Goal: Communication & Community: Answer question/provide support

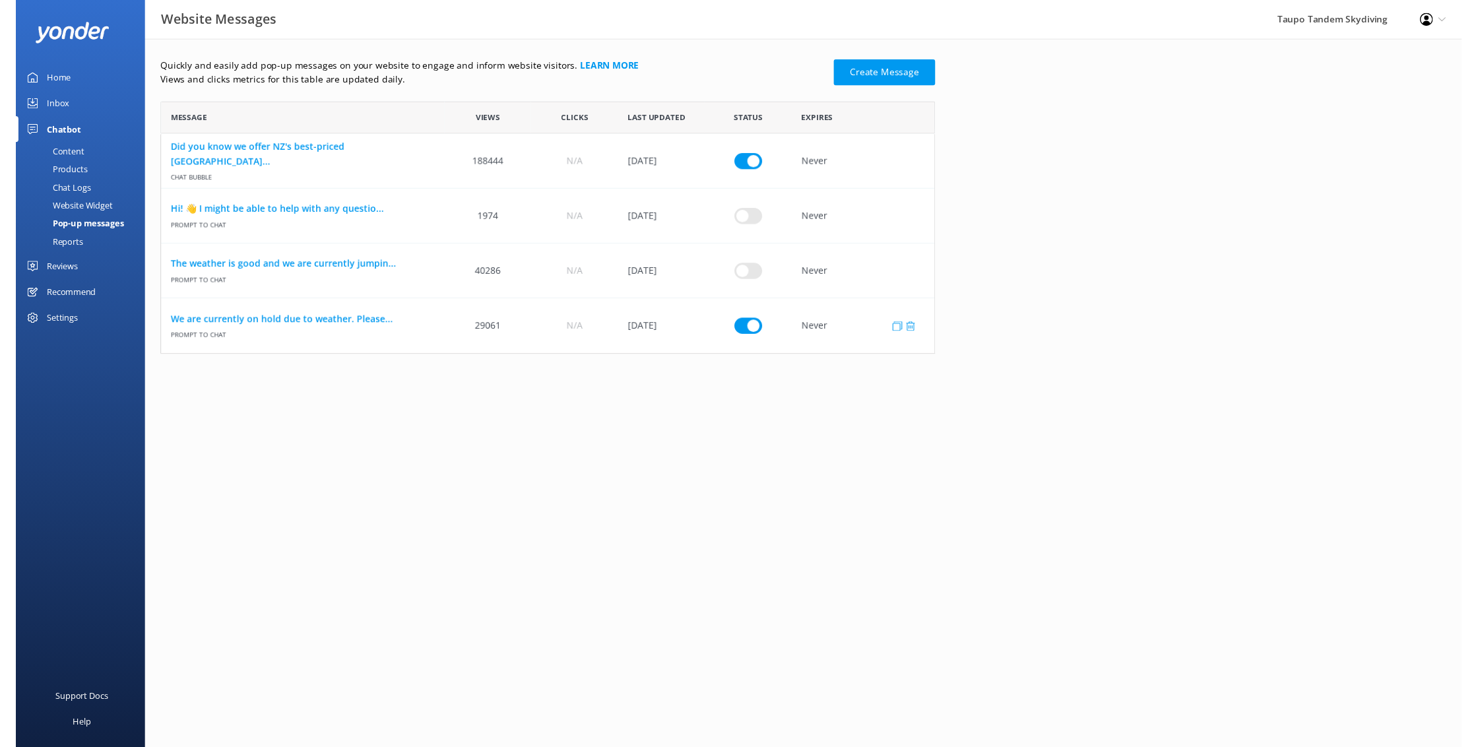
scroll to position [258, 792]
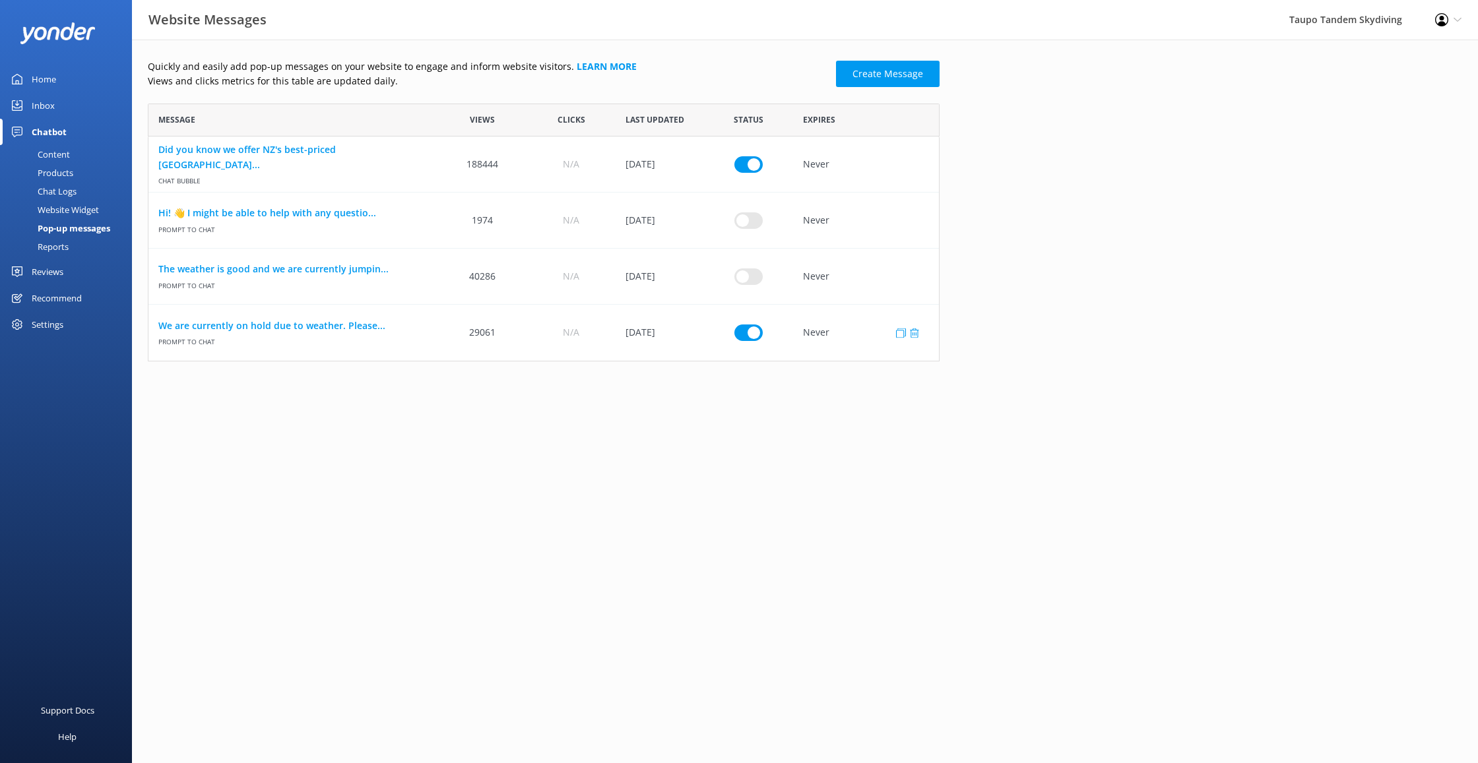
drag, startPoint x: 755, startPoint y: 317, endPoint x: 752, endPoint y: 323, distance: 7.7
click at [755, 317] on div "row" at bounding box center [748, 333] width 88 height 56
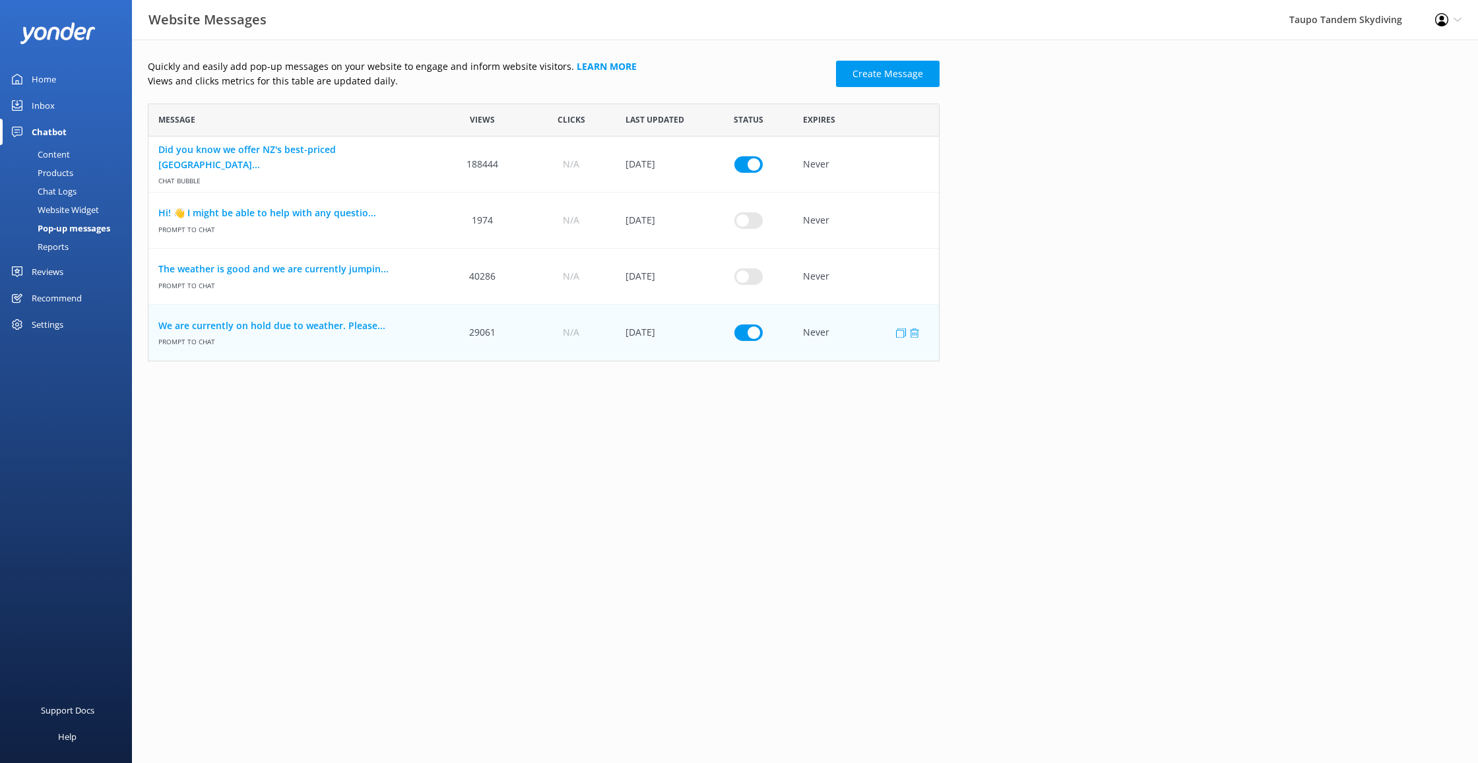
click at [748, 333] on input "row" at bounding box center [748, 333] width 28 height 16
checkbox input "false"
click at [742, 276] on input "row" at bounding box center [748, 276] width 28 height 16
checkbox input "true"
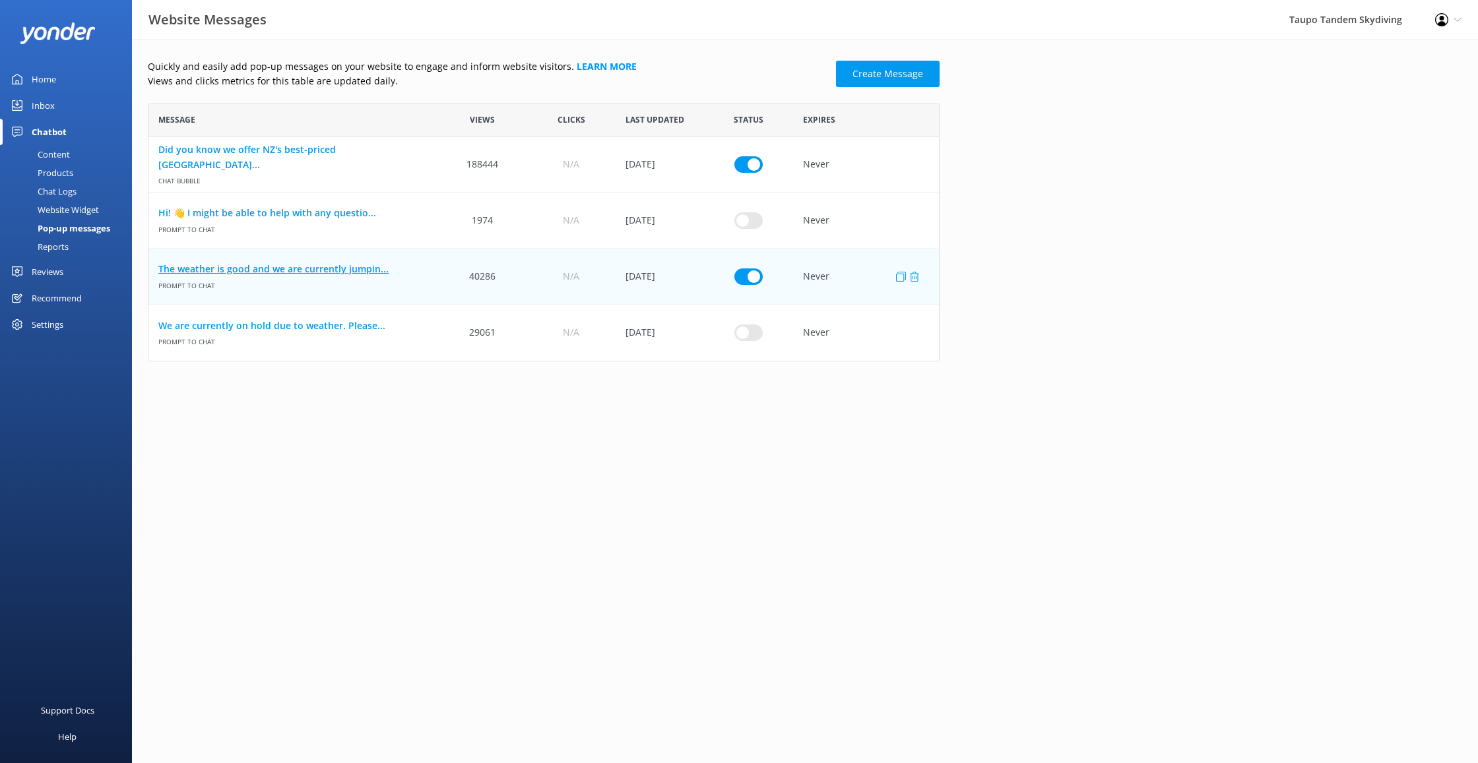
click at [350, 273] on link "The weather is good and we are currently jumpin..." at bounding box center [293, 269] width 270 height 15
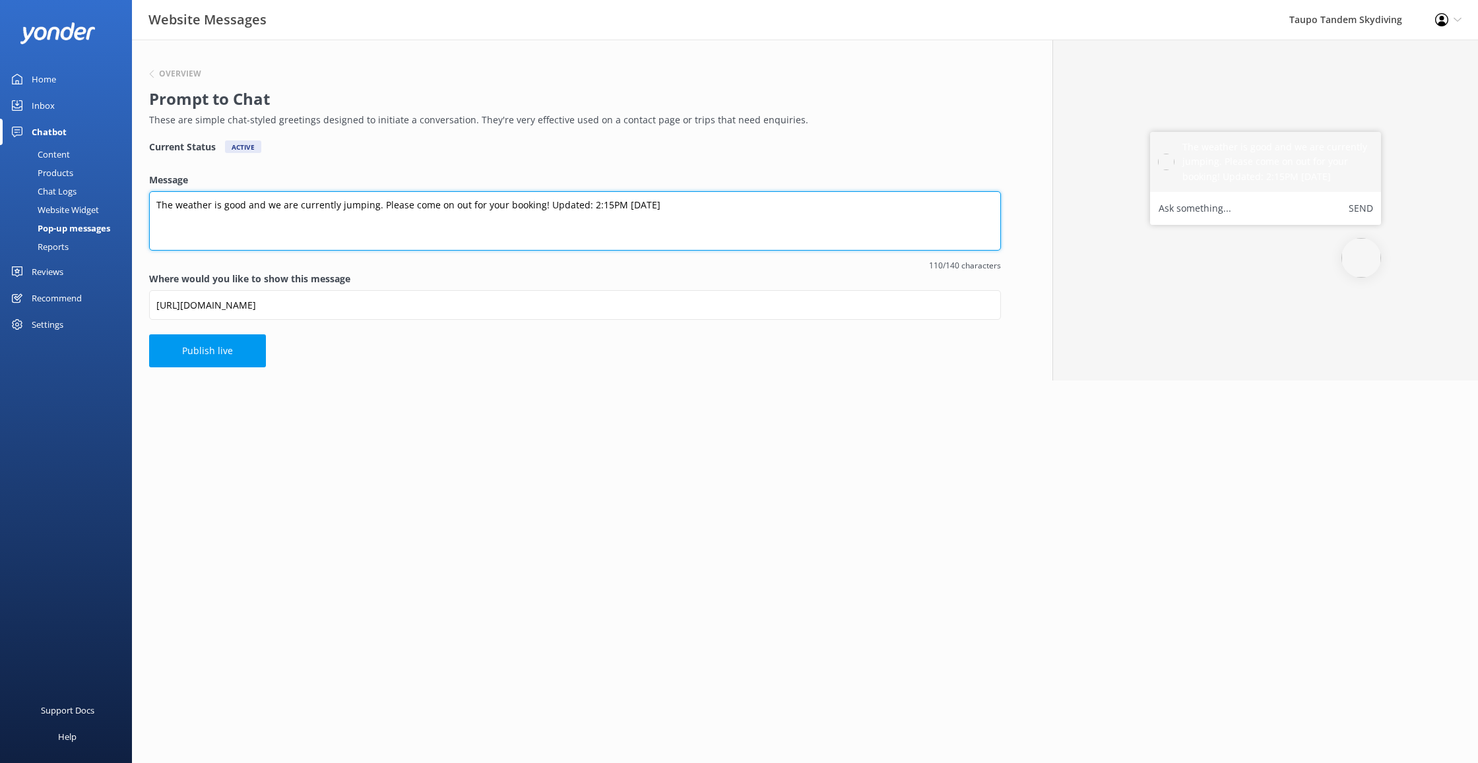
click at [601, 206] on textarea "The weather is good and we are currently jumping. Please come on out for your b…" at bounding box center [575, 220] width 852 height 59
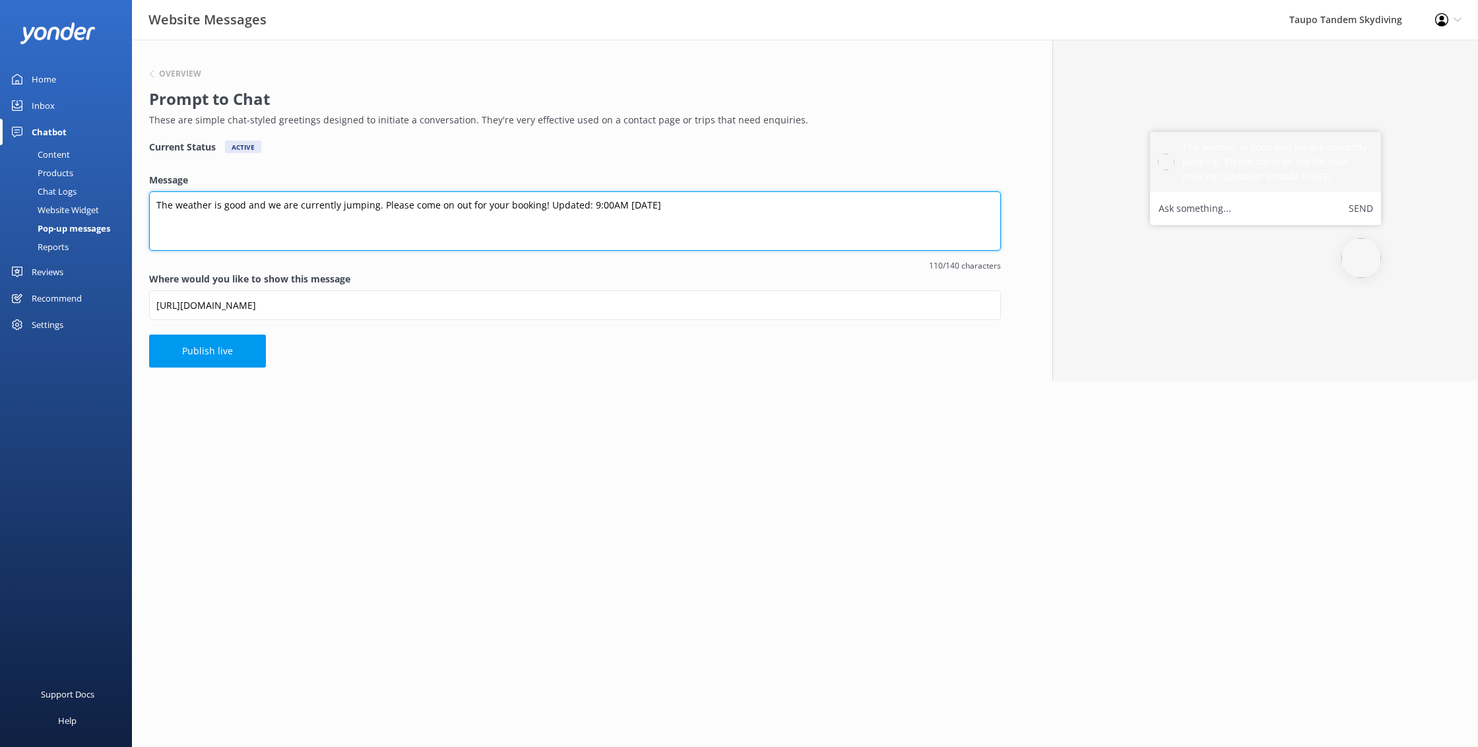
click at [623, 208] on textarea "The weather is good and we are currently jumping. Please come on out for your b…" at bounding box center [575, 220] width 852 height 59
type textarea "The weather is good and we are currently jumping. Please come on out for your b…"
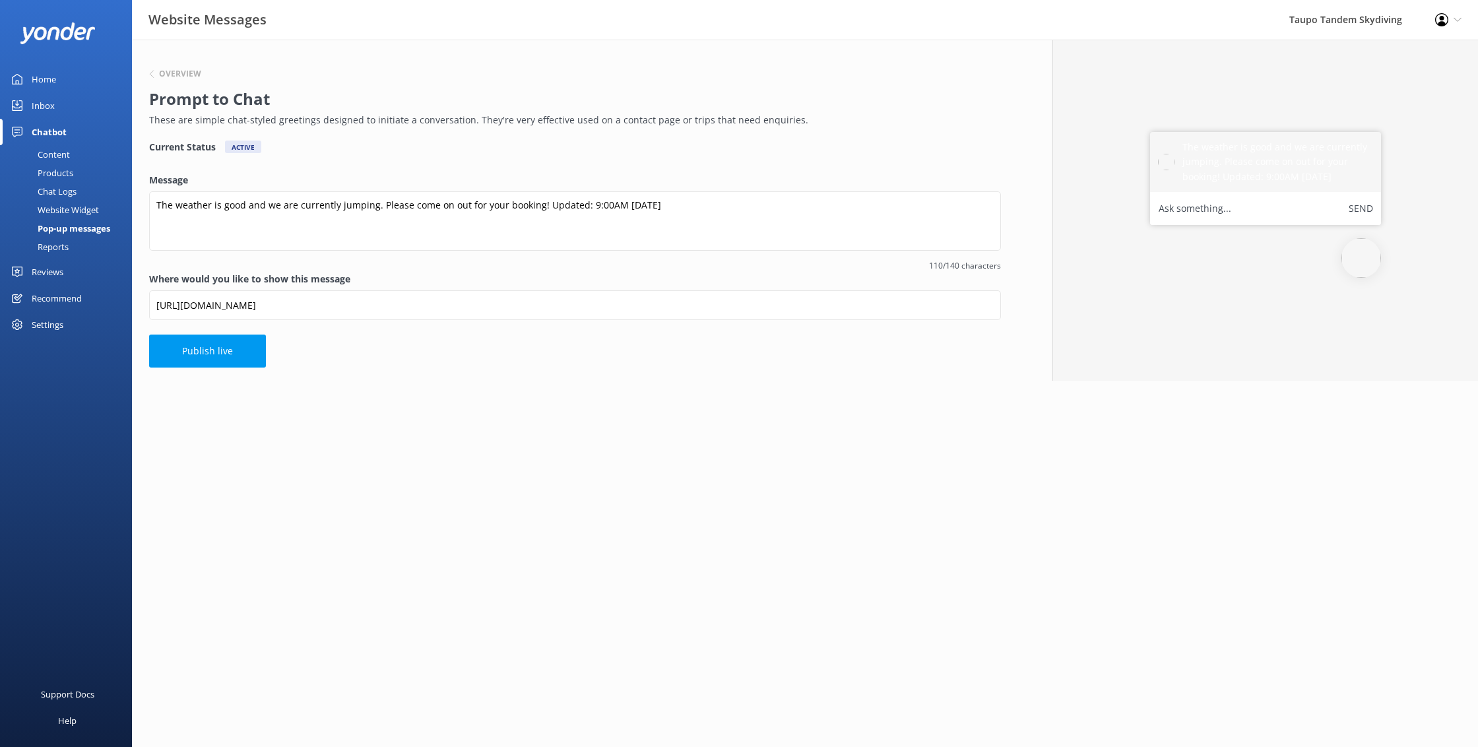
click at [209, 345] on button "Publish live" at bounding box center [207, 351] width 117 height 33
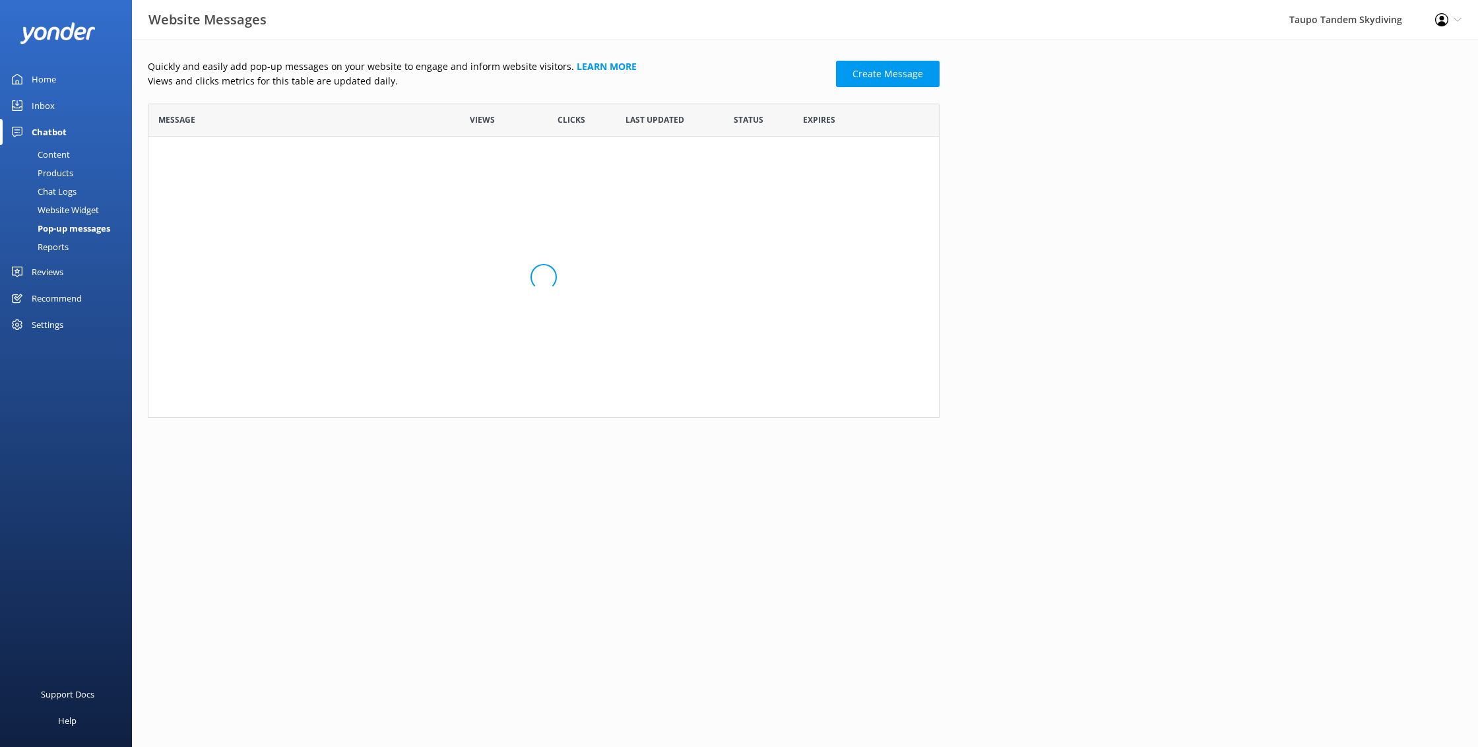
click at [205, 340] on div "Loading.." at bounding box center [544, 277] width 792 height 280
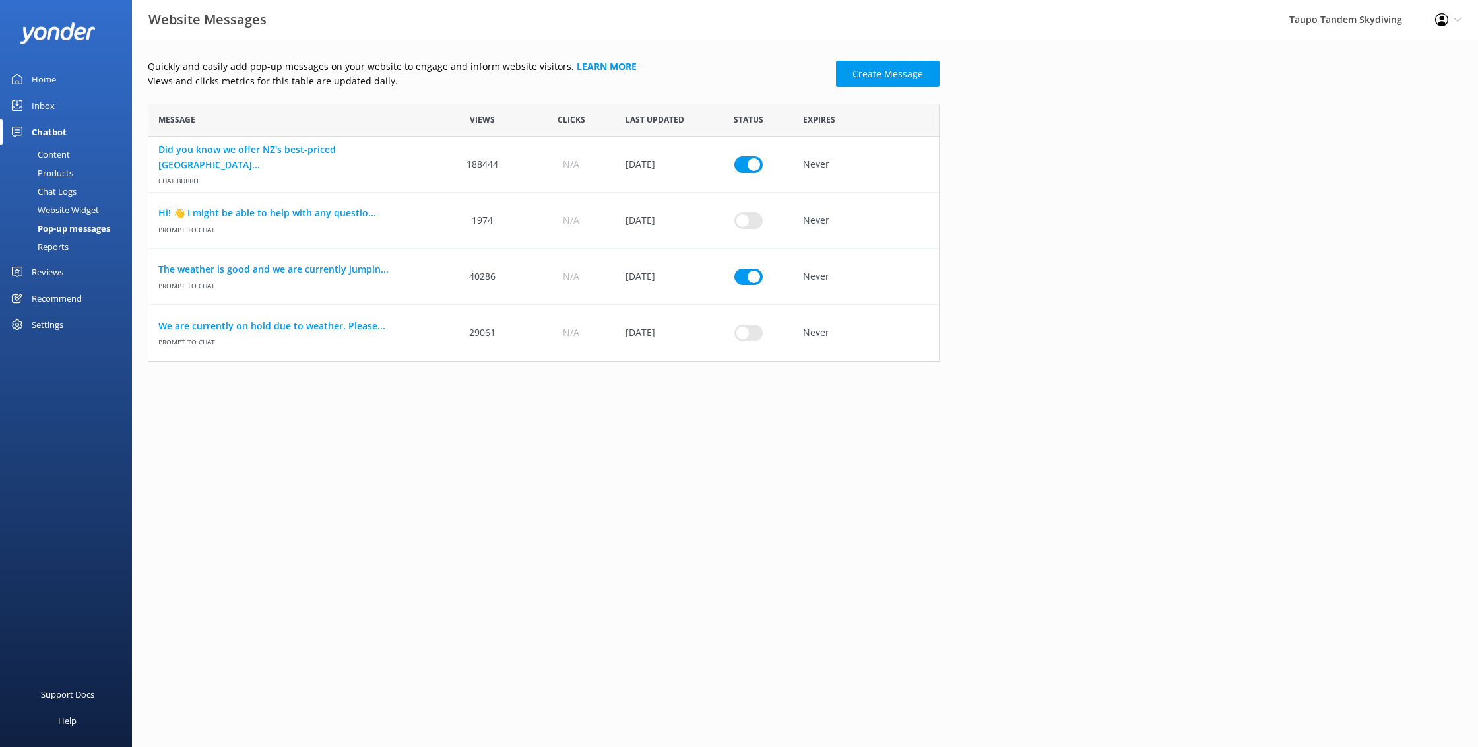
scroll to position [258, 792]
